Goal: Task Accomplishment & Management: Manage account settings

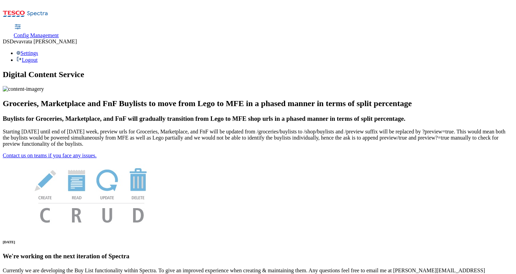
click at [59, 32] on span "Config Management" at bounding box center [36, 35] width 45 height 6
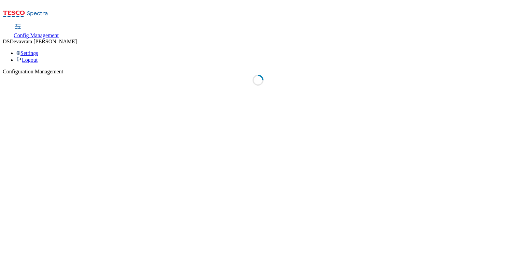
select select "uk"
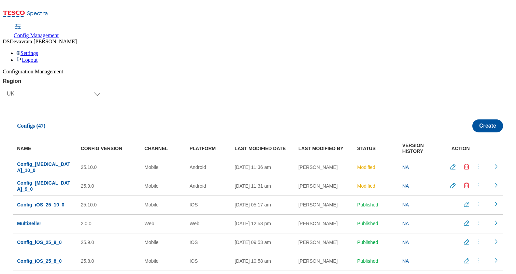
click at [450, 164] on icon "Edit config" at bounding box center [453, 167] width 7 height 7
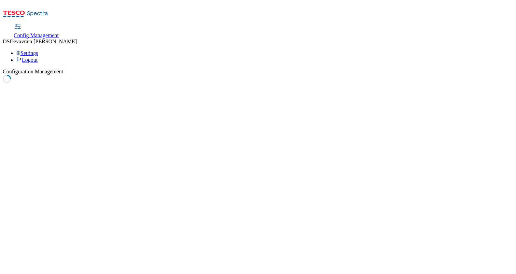
select select "mobile"
select select "android"
select select "boolean"
select select "true"
select select "boolean"
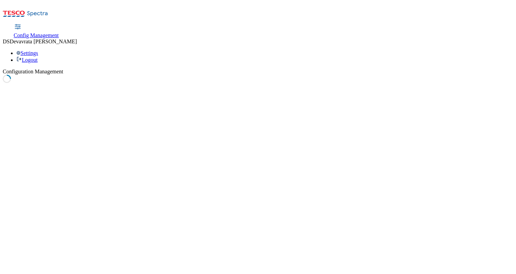
select select "true"
select select "boolean"
select select "true"
select select "boolean"
select select "false"
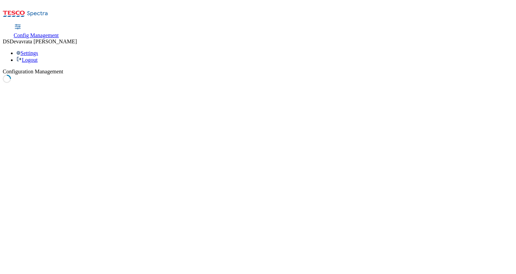
select select "boolean"
select select "true"
select select "boolean"
select select "true"
select select "boolean"
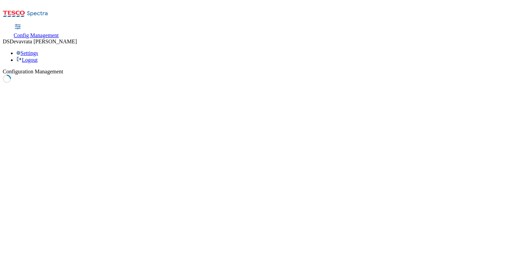
select select "true"
select select "boolean"
select select "true"
select select "boolean"
select select "true"
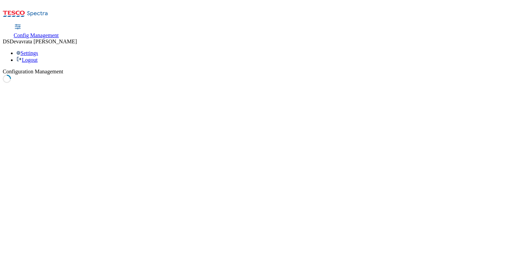
select select "boolean"
select select "true"
select select "boolean"
select select "true"
select select "boolean"
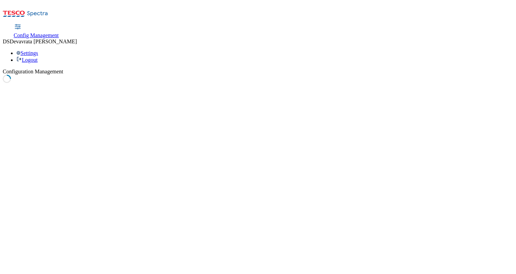
select select "true"
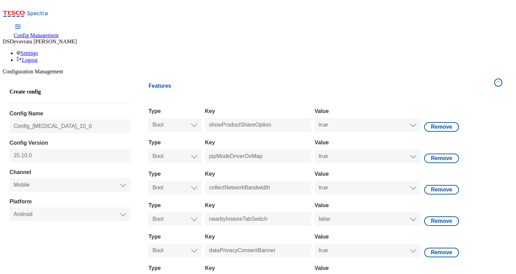
scroll to position [291, 0]
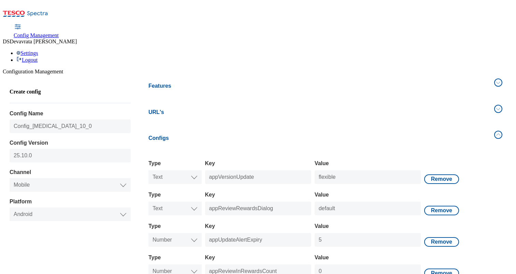
scroll to position [226, 0]
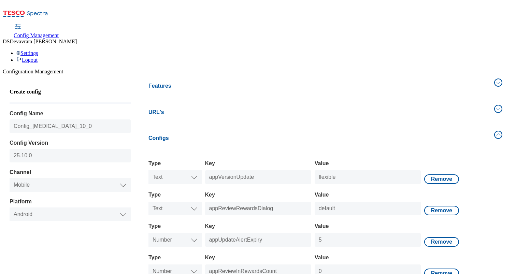
type input "{"startDate":"2025-12-17","endDate":"2025-12-24"}"
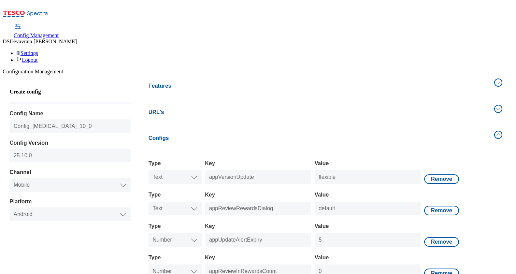
scroll to position [0, 34]
select select "mobile"
select select "android"
select select "string"
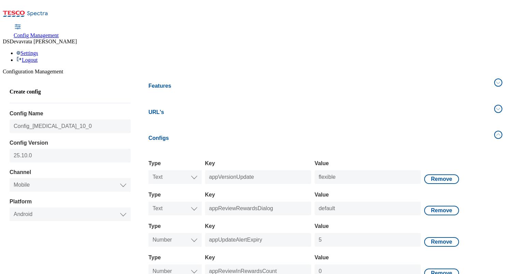
select select "string"
select select "double"
select select "string"
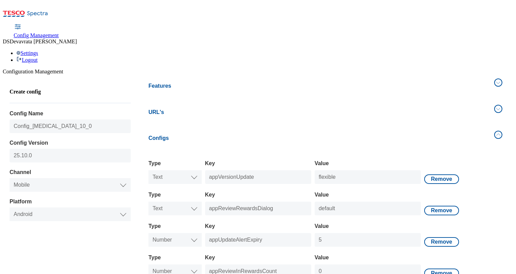
select select "string"
select select "double"
select select "string"
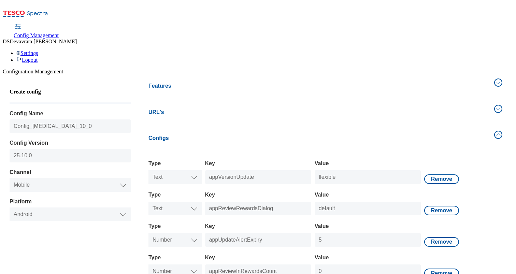
scroll to position [0, 0]
select select "uk"
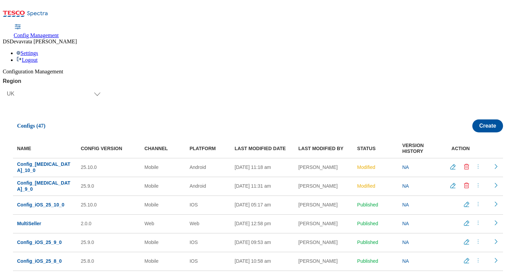
click at [464, 201] on icon "Edit config" at bounding box center [466, 204] width 7 height 7
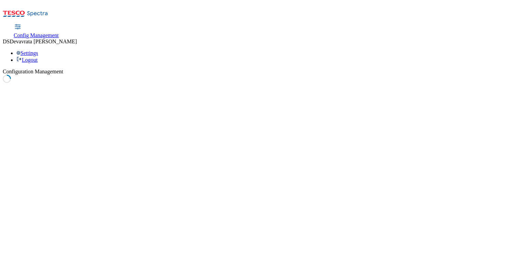
select select "mobile"
select select "ios"
select select "boolean"
select select "true"
select select "boolean"
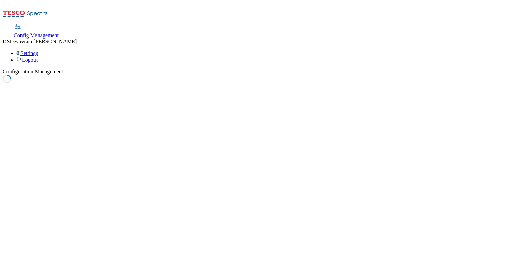
select select "false"
select select "boolean"
select select "true"
select select "boolean"
select select "true"
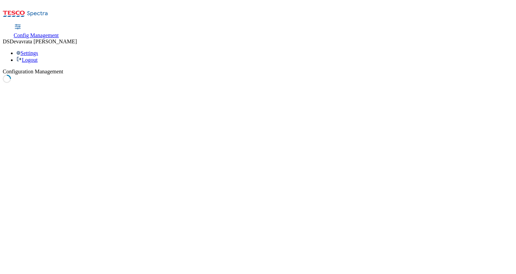
select select "boolean"
select select "true"
select select "boolean"
select select "true"
select select "boolean"
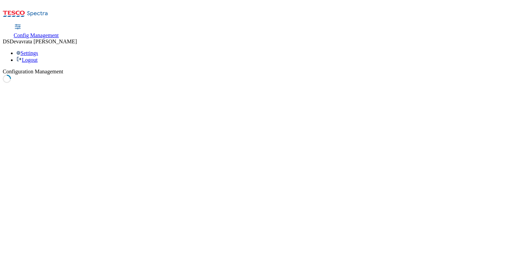
select select "true"
select select "boolean"
select select "true"
select select "boolean"
select select "true"
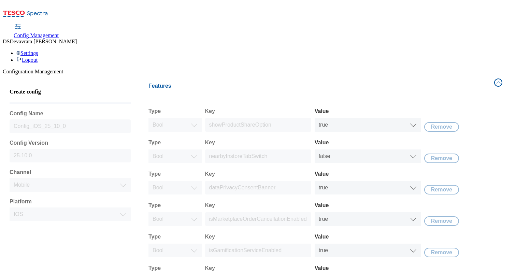
scroll to position [197, 0]
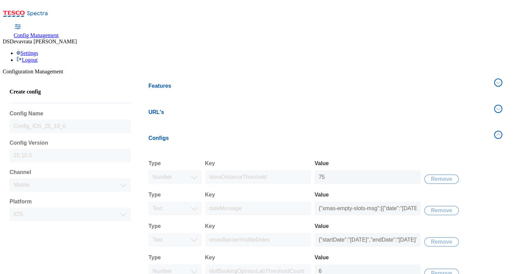
scroll to position [134, 0]
select select "uk"
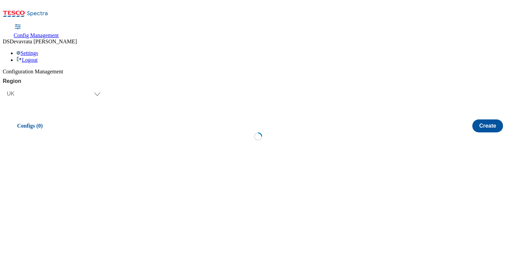
scroll to position [0, 0]
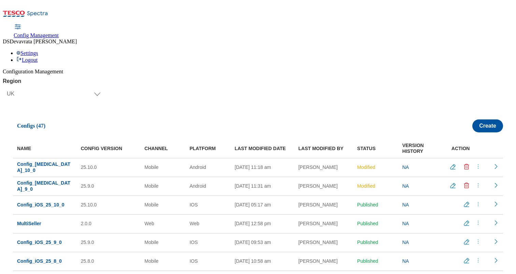
click at [477, 201] on icon "menus" at bounding box center [478, 204] width 7 height 7
click at [472, 206] on span "Edit" at bounding box center [472, 208] width 8 height 5
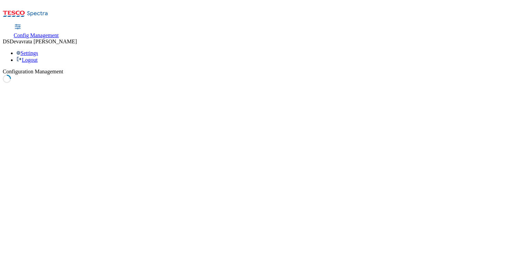
select select "mobile"
select select "ios"
select select "boolean"
select select "true"
select select "boolean"
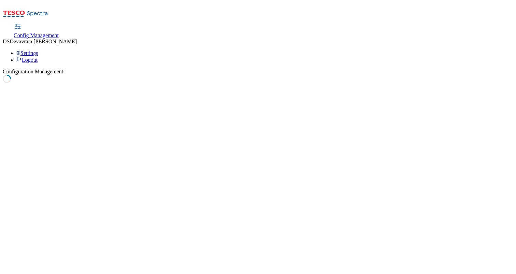
select select "false"
select select "boolean"
select select "true"
select select "boolean"
select select "true"
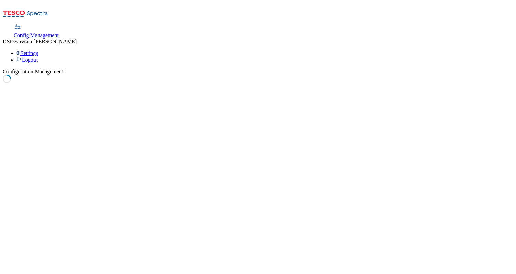
select select "boolean"
select select "true"
select select "boolean"
select select "true"
select select "boolean"
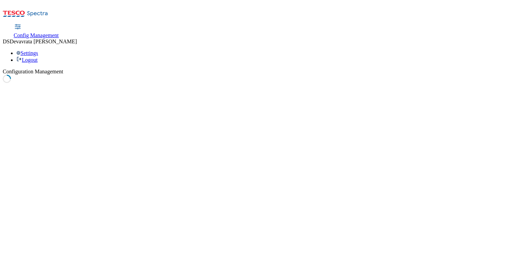
select select "true"
select select "boolean"
select select "true"
select select "boolean"
select select "true"
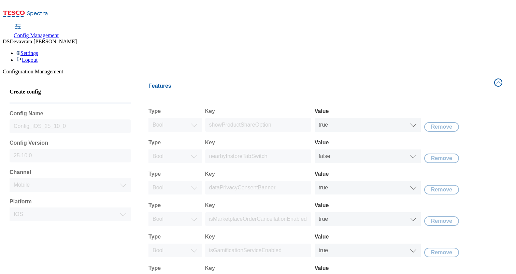
scroll to position [197, 0]
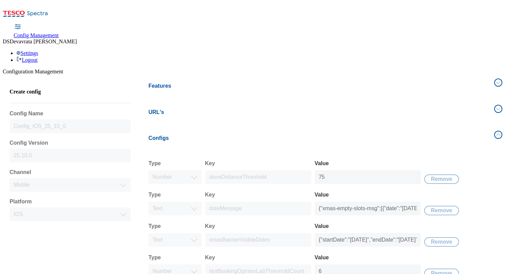
scroll to position [110, 0]
click at [366, 233] on input "{"startDate":"2024-12-17","endDate":"2024-12-24"}" at bounding box center [368, 240] width 106 height 14
click at [393, 233] on input "{"startDate":"2025-12-17","endDate":"2024-12-24"}" at bounding box center [368, 240] width 106 height 14
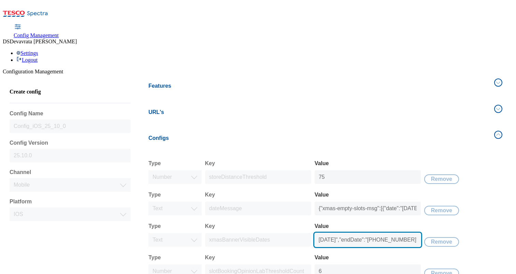
type input "{"startDate":"2025-12-17","endDate":"2025-12-24"}"
click at [371, 233] on input "{"startDate":"2025-12-17","endDate":"2025-12-24"}" at bounding box center [368, 240] width 106 height 14
select select "mobile"
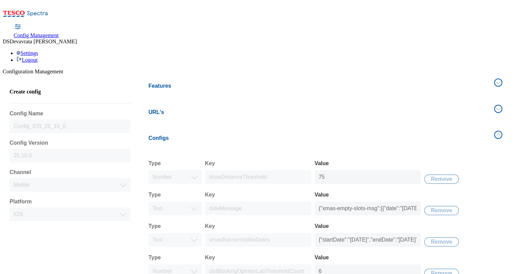
select select "ios"
select select "double"
select select "string"
select select "double"
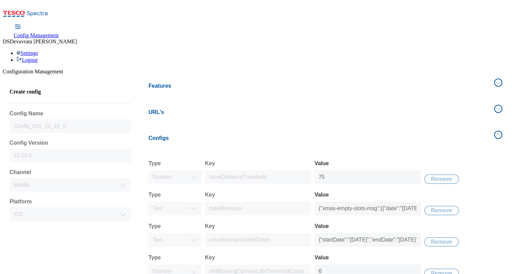
select select "string"
select select "uk"
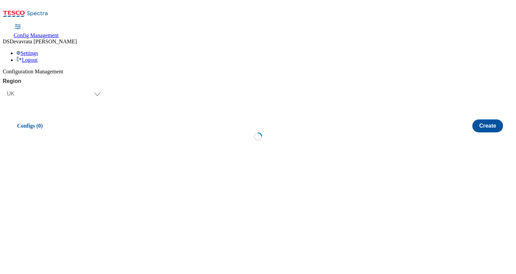
scroll to position [0, 0]
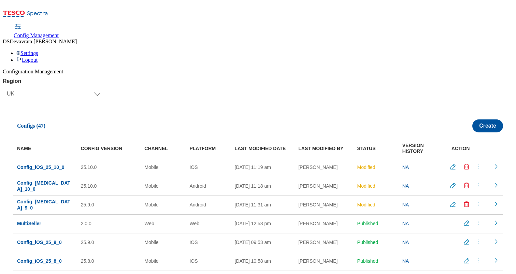
click at [477, 182] on icon "menus" at bounding box center [478, 185] width 7 height 7
click at [468, 187] on span "Edit" at bounding box center [472, 189] width 8 height 5
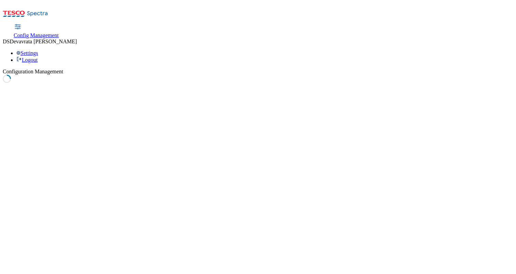
select select "mobile"
select select "android"
select select "boolean"
select select "true"
select select "boolean"
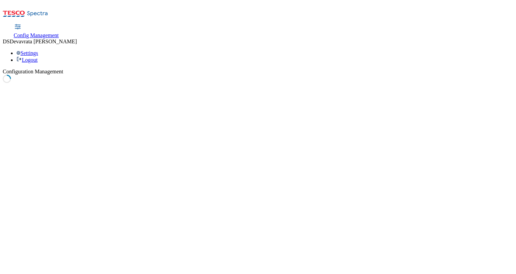
select select "true"
select select "boolean"
select select "true"
select select "boolean"
select select "false"
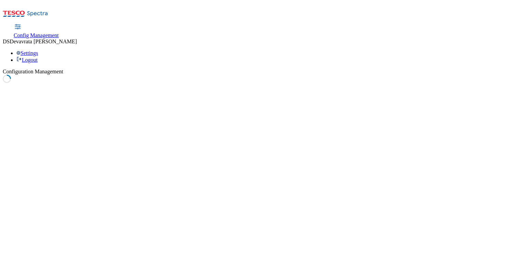
select select "boolean"
select select "true"
select select "boolean"
select select "true"
select select "boolean"
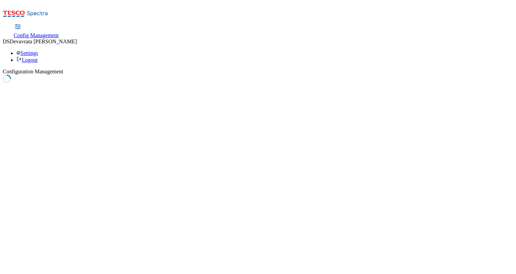
select select "true"
select select "boolean"
select select "true"
select select "boolean"
select select "true"
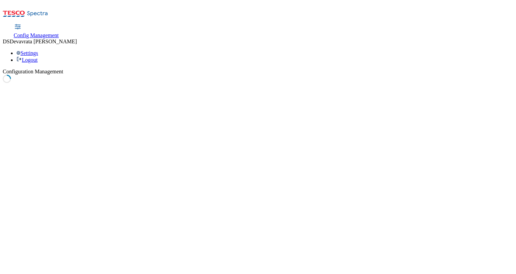
select select "boolean"
select select "true"
select select "boolean"
select select "true"
select select "boolean"
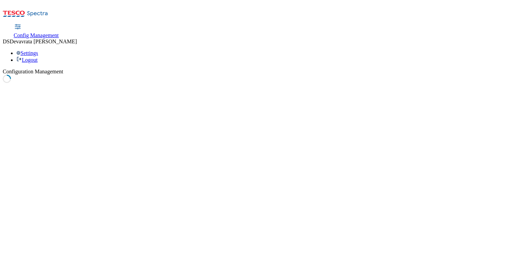
select select "true"
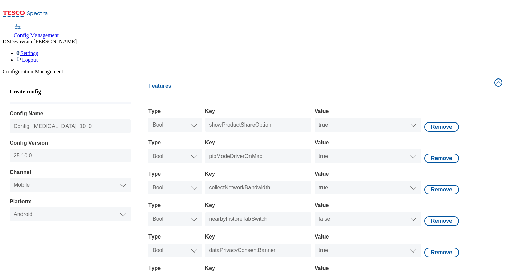
scroll to position [291, 0]
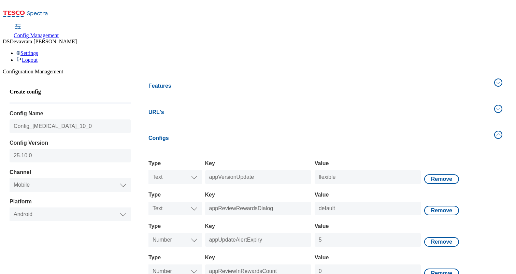
scroll to position [259, 0]
select select "mobile"
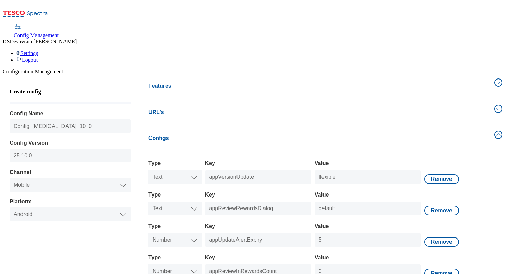
select select "android"
select select "string"
select select "double"
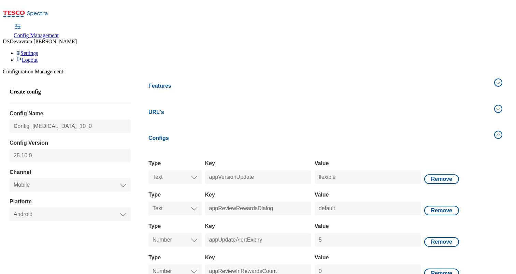
select select "double"
select select "string"
select select "double"
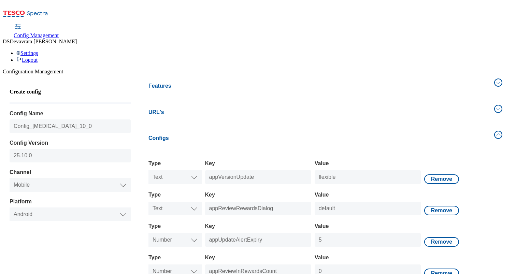
select select "string"
select select "uk"
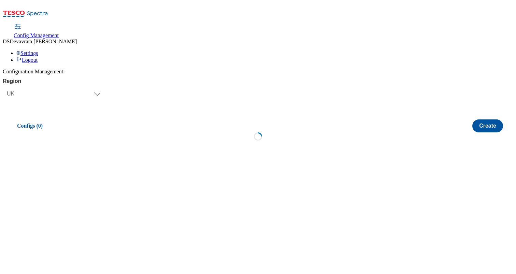
scroll to position [0, 0]
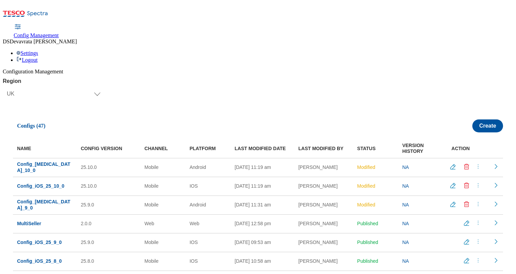
click at [475, 163] on icon "menus" at bounding box center [478, 166] width 7 height 7
click at [475, 181] on span "Publish" at bounding box center [475, 183] width 15 height 5
click at [477, 182] on icon "menus" at bounding box center [478, 185] width 7 height 7
click at [475, 200] on span "Publish" at bounding box center [475, 202] width 15 height 5
click at [451, 202] on icon "Edit config" at bounding box center [453, 204] width 5 height 5
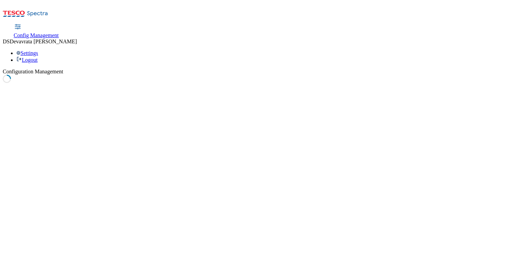
select select "mobile"
select select "android"
select select "boolean"
select select "true"
select select "boolean"
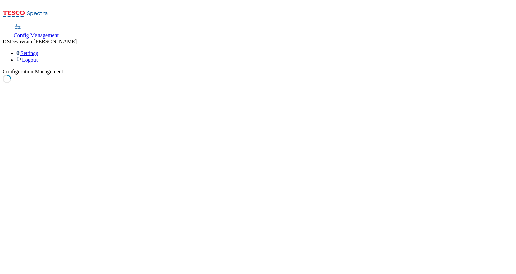
select select "true"
select select "boolean"
select select "true"
select select "boolean"
select select "false"
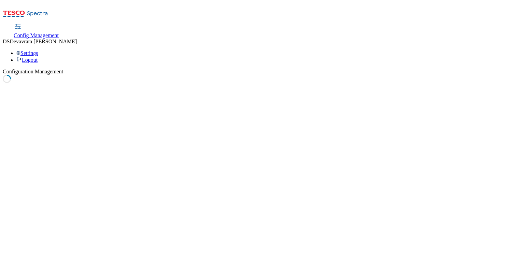
select select "boolean"
select select "true"
select select "boolean"
select select "true"
select select "boolean"
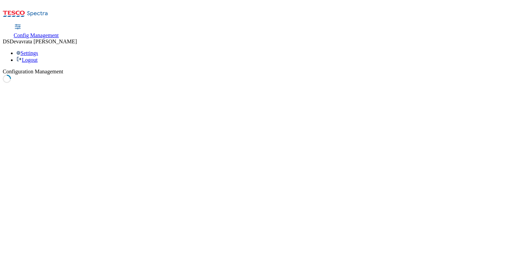
select select "true"
select select "boolean"
select select "true"
select select "boolean"
select select "true"
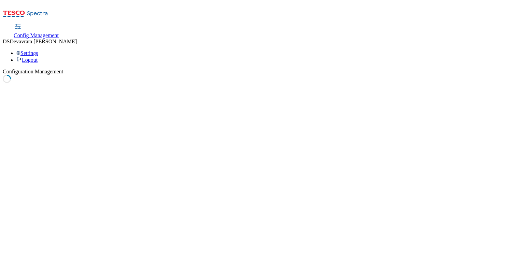
select select "boolean"
select select "true"
select select "boolean"
select select "true"
select select "boolean"
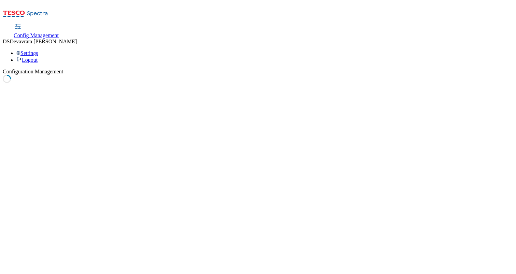
select select "true"
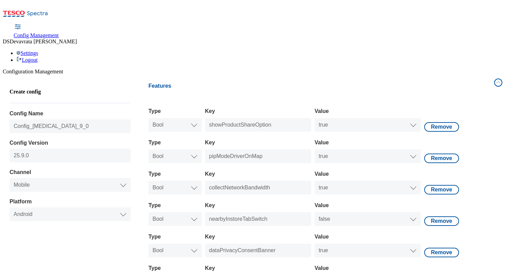
scroll to position [291, 0]
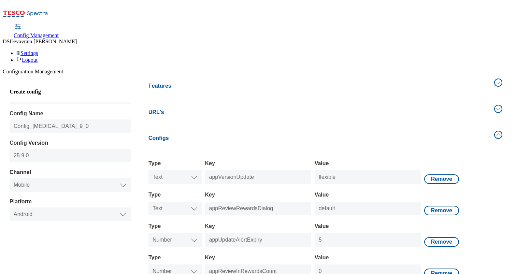
scroll to position [259, 0]
select select "uk"
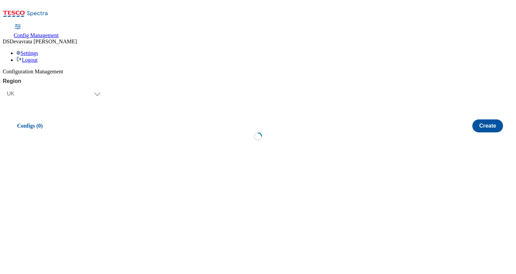
scroll to position [0, 0]
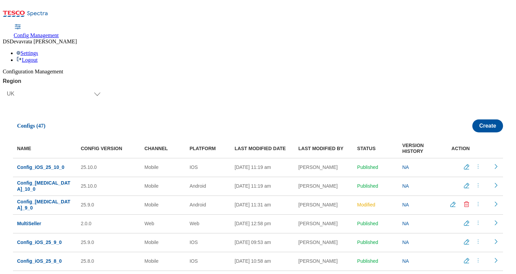
click at [477, 201] on icon "menus" at bounding box center [478, 204] width 7 height 7
click at [469, 206] on span "Edit" at bounding box center [472, 208] width 8 height 5
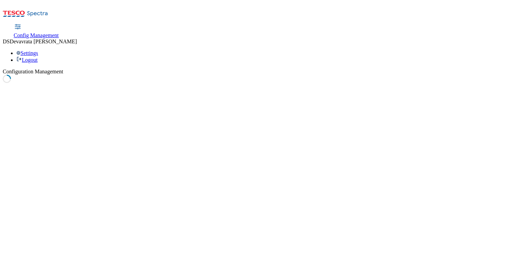
select select "mobile"
select select "android"
select select "boolean"
select select "true"
select select "boolean"
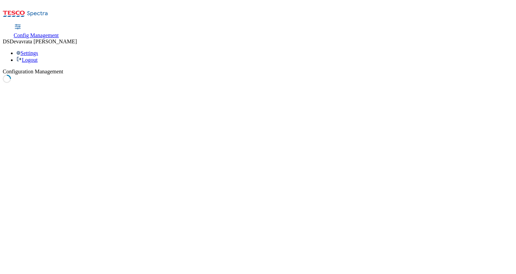
select select "true"
select select "boolean"
select select "true"
select select "boolean"
select select "false"
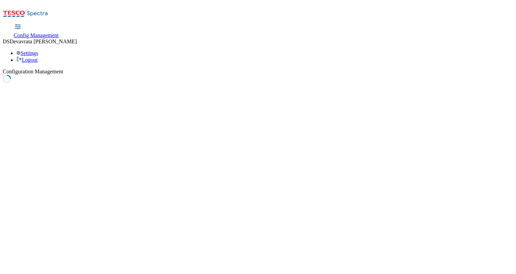
select select "boolean"
select select "true"
select select "boolean"
select select "true"
select select "boolean"
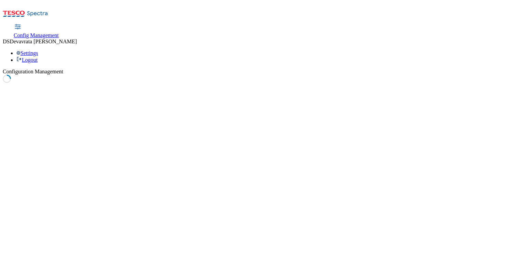
select select "true"
select select "boolean"
select select "true"
select select "boolean"
select select "true"
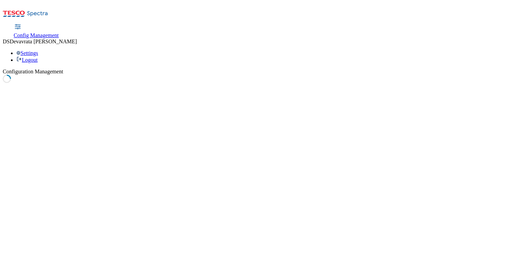
select select "boolean"
select select "true"
select select "boolean"
select select "true"
select select "boolean"
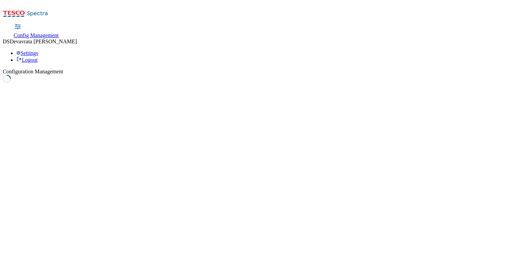
select select "true"
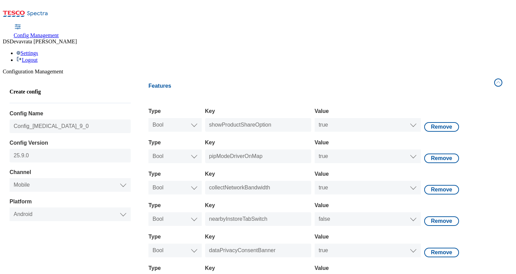
scroll to position [291, 0]
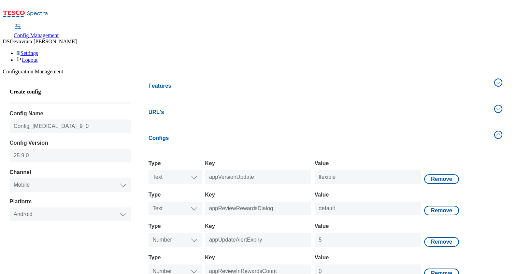
scroll to position [259, 0]
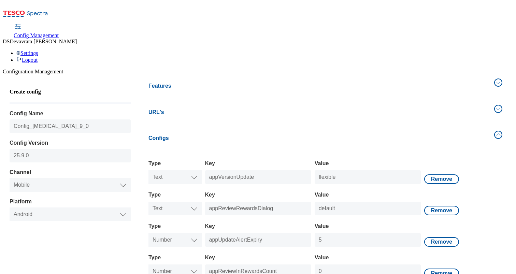
type input "{"startDate":"2025-12-17","endDate":"2025-12-24"}"
select select "mobile"
select select "android"
select select "string"
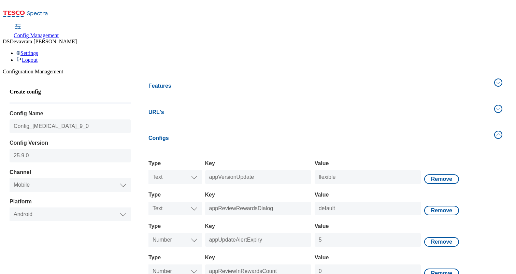
select select "string"
select select "double"
select select "string"
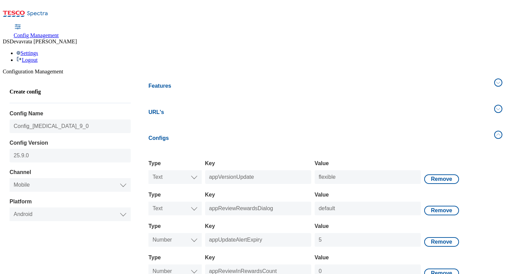
select select "string"
select select "double"
select select "string"
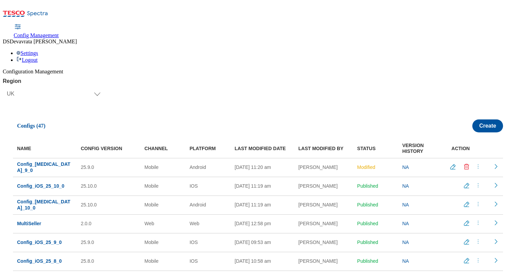
click at [476, 238] on icon "menus" at bounding box center [478, 241] width 7 height 7
click at [469, 244] on span "Edit" at bounding box center [472, 246] width 8 height 5
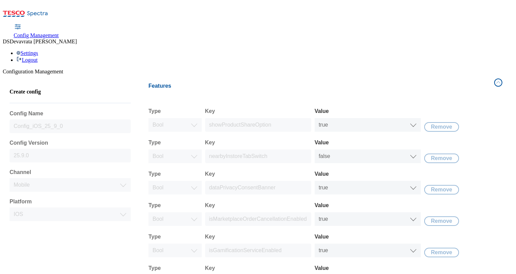
scroll to position [197, 0]
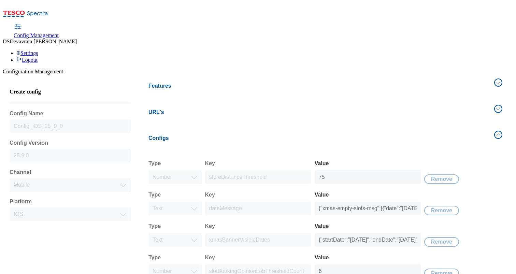
scroll to position [82, 0]
click at [366, 233] on input "{"startDate":"2024-12-17","endDate":"2024-12-24"}" at bounding box center [368, 240] width 106 height 14
click at [393, 233] on input "{"startDate":"2025-12-17","endDate":"2024-12-24"}" at bounding box center [368, 240] width 106 height 14
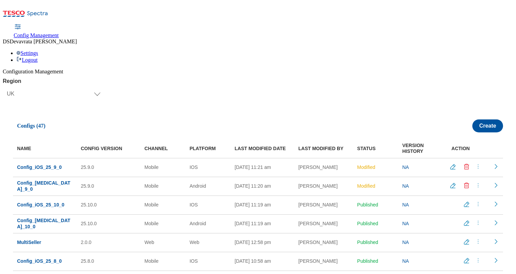
click at [475, 182] on icon "menus" at bounding box center [478, 185] width 7 height 7
click at [475, 200] on span "Publish" at bounding box center [475, 202] width 15 height 5
click at [476, 163] on icon "menus" at bounding box center [478, 166] width 7 height 7
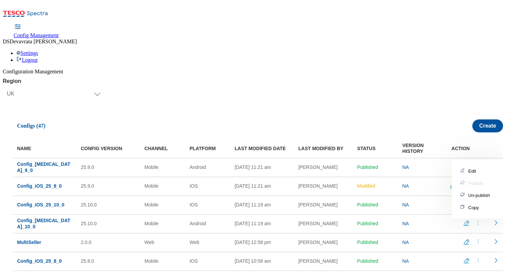
click at [408, 78] on div "Region Select Region UK CZ IE SK HU UK Configs (47) Create NAME CONFIG VERSION …" at bounding box center [258, 192] width 511 height 228
click at [476, 182] on icon "menus" at bounding box center [478, 185] width 7 height 7
click at [471, 200] on span "Publish" at bounding box center [475, 202] width 15 height 5
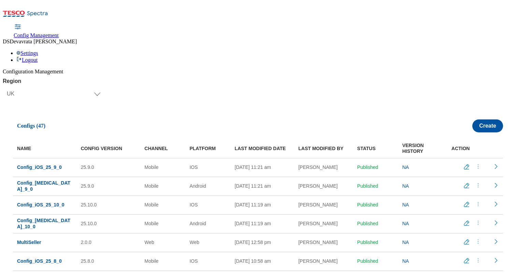
click at [464, 202] on icon "Edit config" at bounding box center [466, 204] width 5 height 5
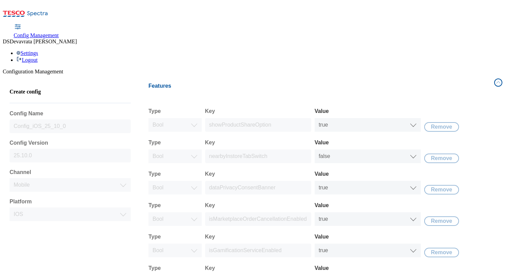
scroll to position [197, 0]
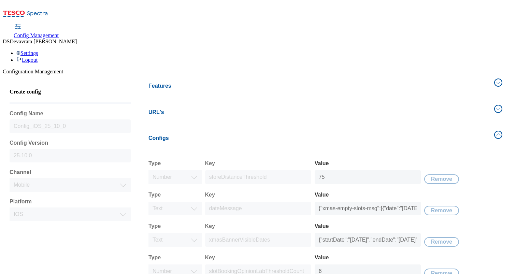
scroll to position [134, 0]
click at [361, 233] on input "{"startDate":"2025-12-17","endDate":"2025-12-24"}" at bounding box center [368, 240] width 106 height 14
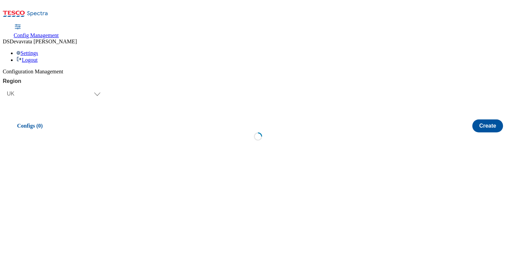
select select "uk"
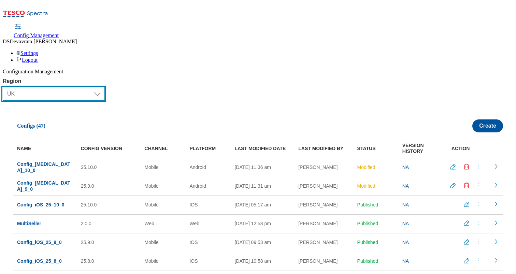
click at [91, 87] on select "Select Region UK CZ IE SK HU" at bounding box center [54, 94] width 102 height 14
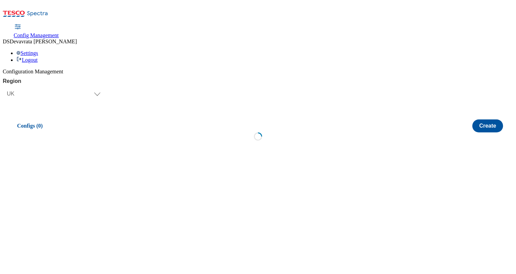
select select "uk"
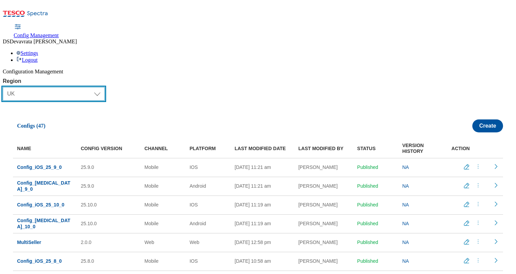
click at [101, 87] on select "Select Region [GEOGRAPHIC_DATA] CZ IE [PERSON_NAME]" at bounding box center [54, 94] width 102 height 14
select select "ie"
click at [6, 87] on select "Select Region [GEOGRAPHIC_DATA] CZ IE [PERSON_NAME]" at bounding box center [54, 94] width 102 height 14
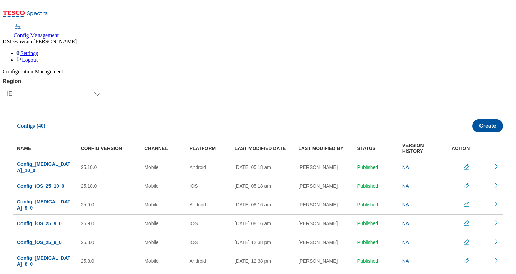
click at [475, 163] on icon "menus" at bounding box center [478, 166] width 7 height 7
click at [413, 78] on div "Region Select Region [GEOGRAPHIC_DATA] CZ IE [PERSON_NAME] IE Configs (40) Crea…" at bounding box center [258, 192] width 511 height 228
click at [475, 163] on icon "menus" at bounding box center [478, 166] width 7 height 7
click at [425, 78] on div "Region Select Region [GEOGRAPHIC_DATA] CZ IE [PERSON_NAME] IE Configs (40) Crea…" at bounding box center [258, 192] width 511 height 228
click at [463, 164] on icon "Edit config" at bounding box center [466, 167] width 7 height 7
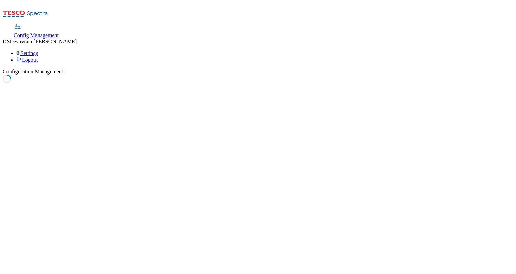
select select "mobile"
select select "android"
select select "boolean"
select select "false"
select select "boolean"
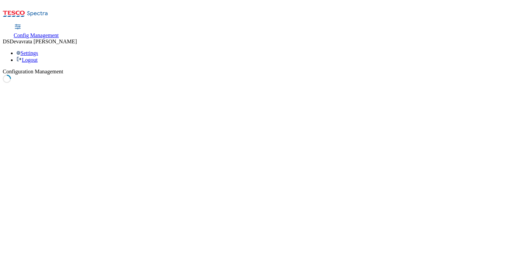
select select "true"
select select "boolean"
select select "true"
select select "boolean"
select select "false"
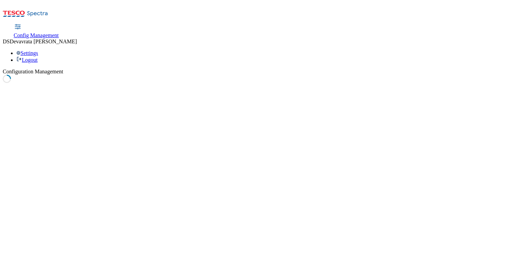
select select "boolean"
select select "true"
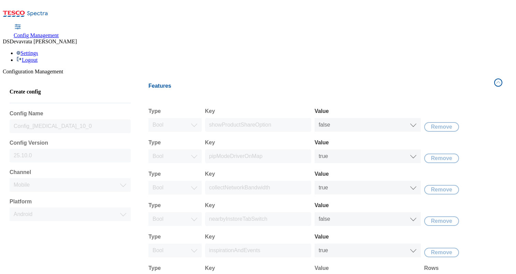
scroll to position [71, 0]
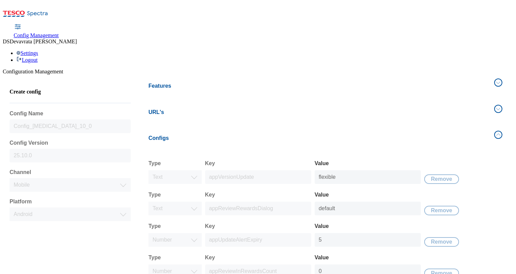
select select "ie"
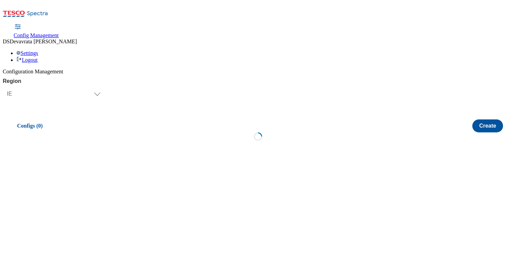
scroll to position [0, 0]
